Goal: Task Accomplishment & Management: Complete application form

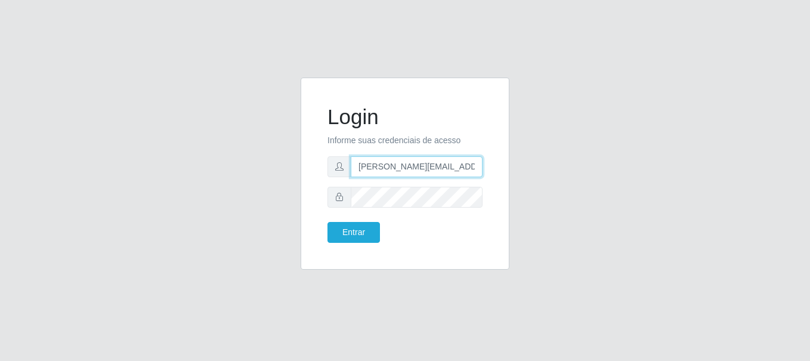
type input "[PERSON_NAME][EMAIL_ADDRESS][PERSON_NAME][DOMAIN_NAME]"
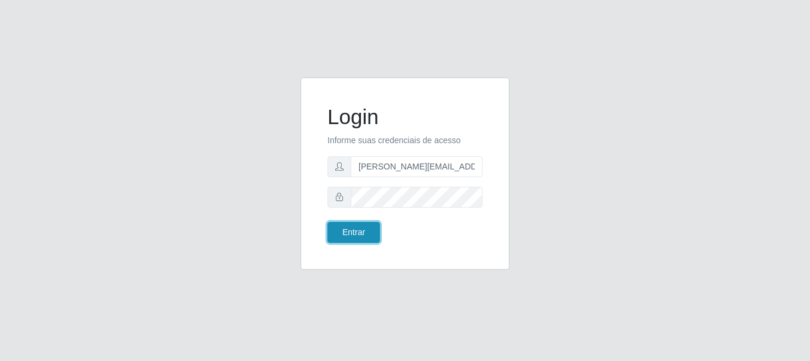
click at [353, 232] on button "Entrar" at bounding box center [354, 232] width 53 height 21
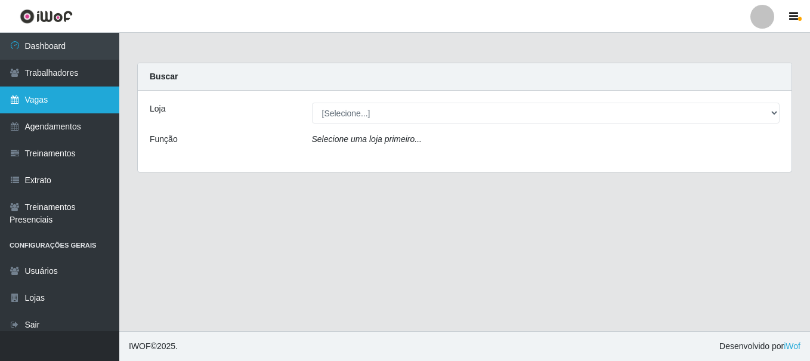
click at [60, 100] on link "Vagas" at bounding box center [59, 100] width 119 height 27
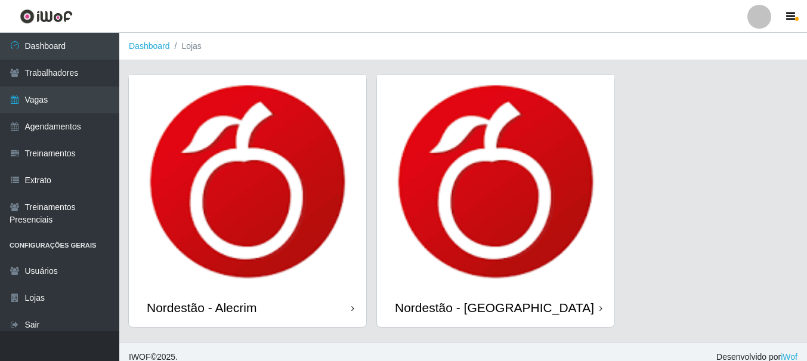
click at [204, 307] on div "Nordestão - Alecrim" at bounding box center [202, 307] width 110 height 15
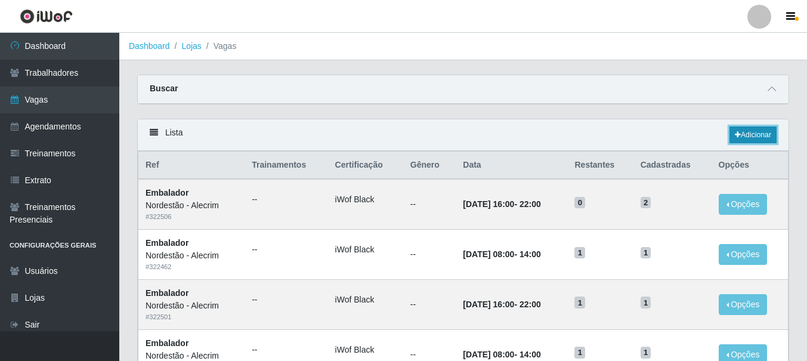
click at [752, 135] on link "Adicionar" at bounding box center [753, 134] width 47 height 17
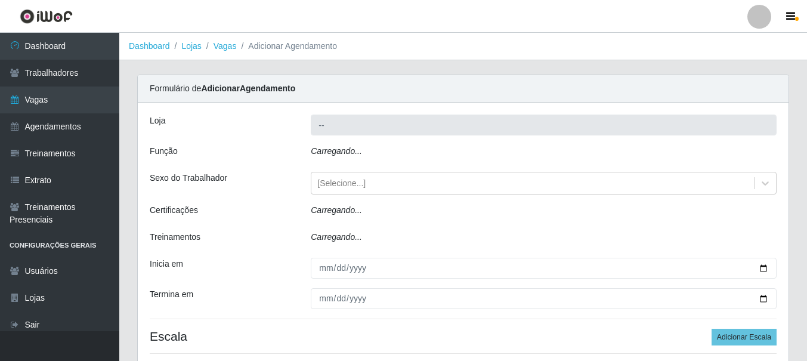
type input "Nordestão - Alecrim"
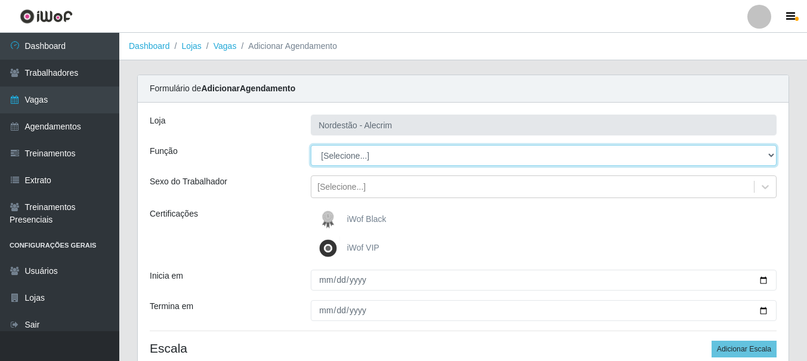
select select "1"
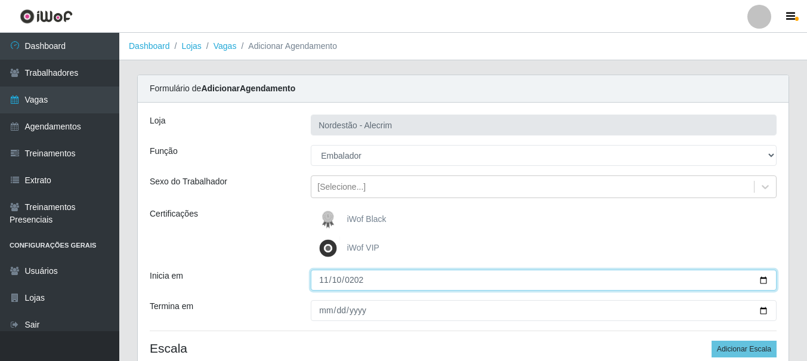
type input "[DATE]"
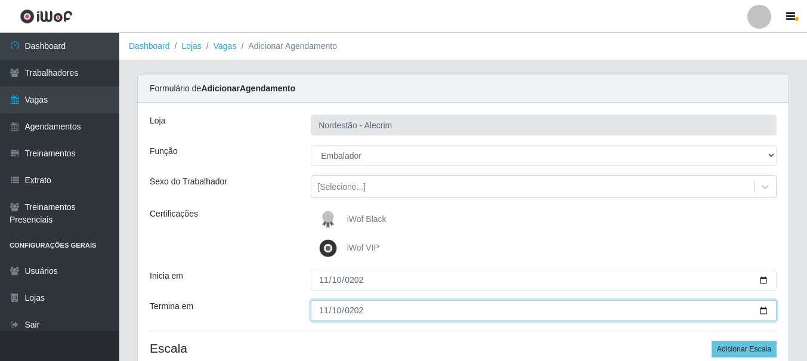
type input "[DATE]"
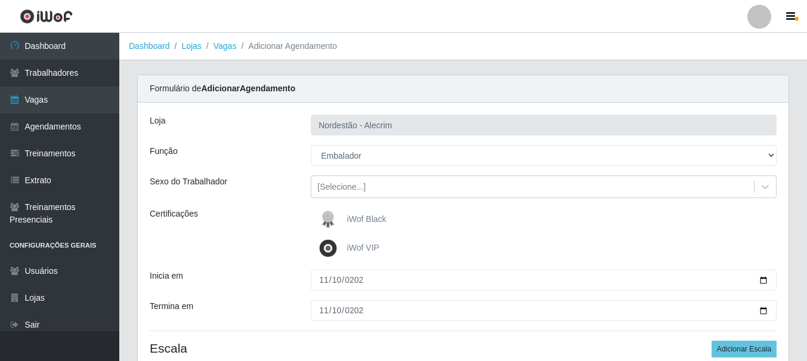
click at [544, 220] on div "iWof Black" at bounding box center [544, 220] width 466 height 24
click at [377, 221] on span "iWof Black" at bounding box center [366, 219] width 39 height 10
click at [0, 0] on input "iWof Black" at bounding box center [0, 0] width 0 height 0
click at [375, 224] on label "iWof Black" at bounding box center [351, 220] width 70 height 24
click at [0, 0] on input "iWof Black" at bounding box center [0, 0] width 0 height 0
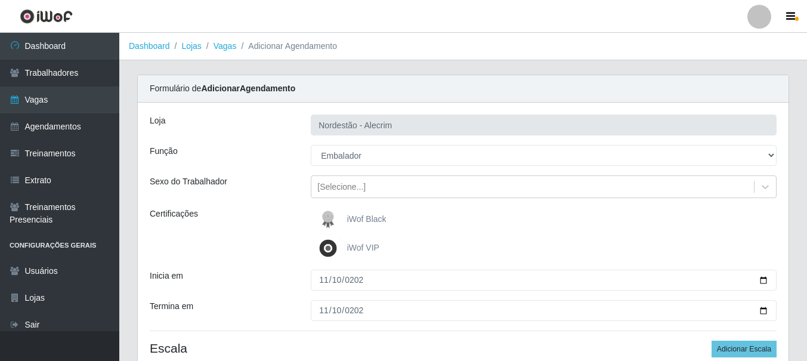
click at [375, 224] on label "iWof Black" at bounding box center [351, 220] width 70 height 24
click at [0, 0] on input "iWof Black" at bounding box center [0, 0] width 0 height 0
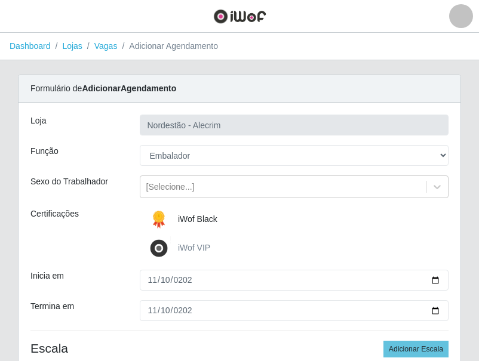
click at [208, 224] on label "iWof Black" at bounding box center [182, 220] width 70 height 24
click at [0, 0] on input "iWof Black" at bounding box center [0, 0] width 0 height 0
click at [178, 218] on span "iWof Black" at bounding box center [197, 219] width 39 height 10
click at [0, 0] on input "iWof Black" at bounding box center [0, 0] width 0 height 0
click at [178, 218] on span "iWof Black" at bounding box center [197, 219] width 39 height 10
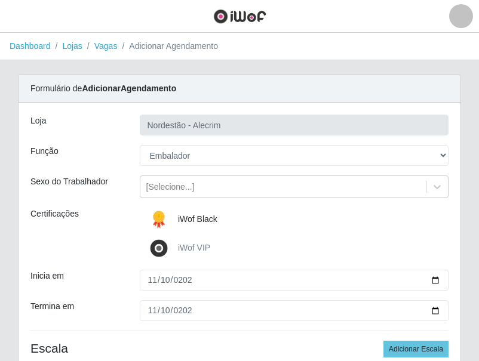
click at [0, 0] on input "iWof Black" at bounding box center [0, 0] width 0 height 0
click at [178, 218] on span "iWof Black" at bounding box center [197, 219] width 39 height 10
click at [0, 0] on input "iWof Black" at bounding box center [0, 0] width 0 height 0
click at [178, 218] on span "iWof Black" at bounding box center [197, 219] width 39 height 10
click at [0, 0] on input "iWof Black" at bounding box center [0, 0] width 0 height 0
